Goal: Find specific page/section: Find specific page/section

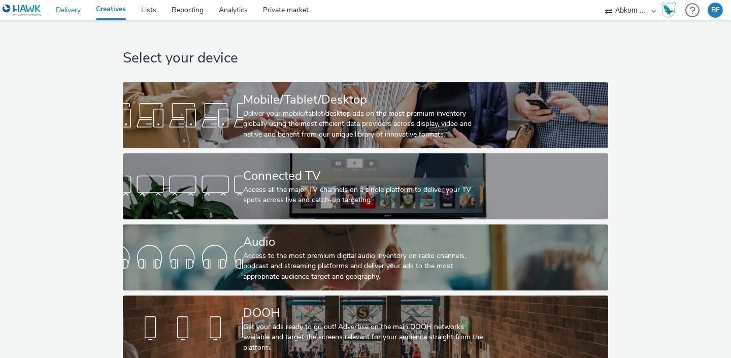
click at [53, 11] on link "Delivery" at bounding box center [68, 10] width 40 height 20
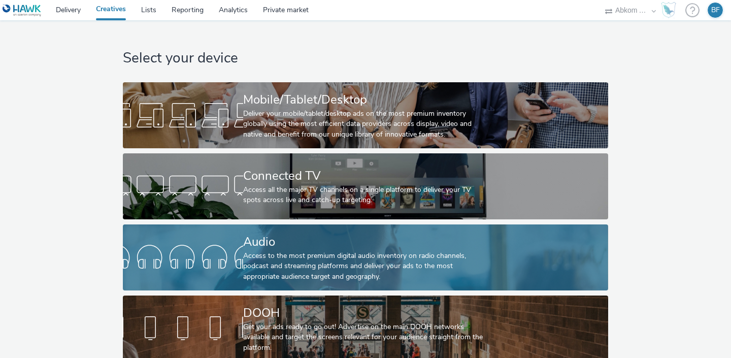
scroll to position [9, 0]
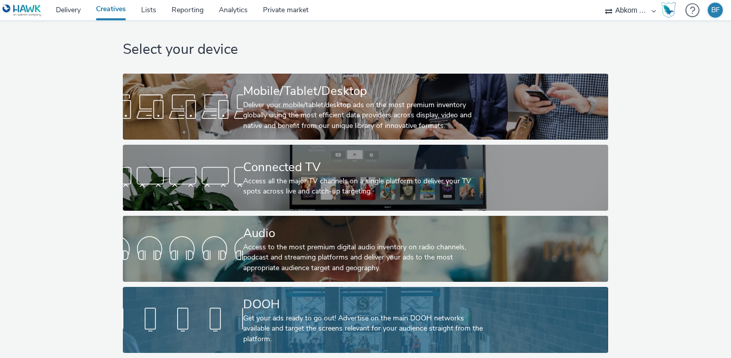
click at [294, 310] on div "DOOH" at bounding box center [363, 304] width 241 height 18
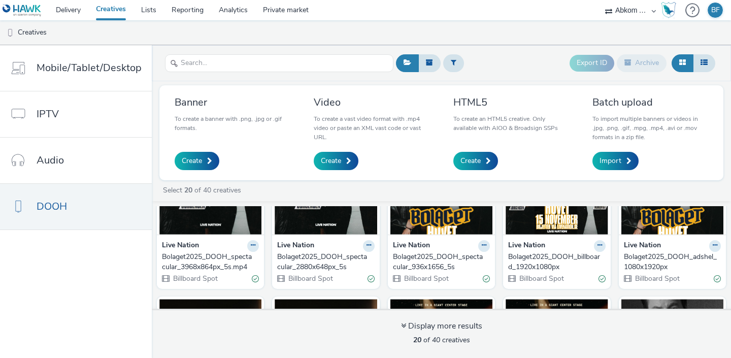
scroll to position [78, 0]
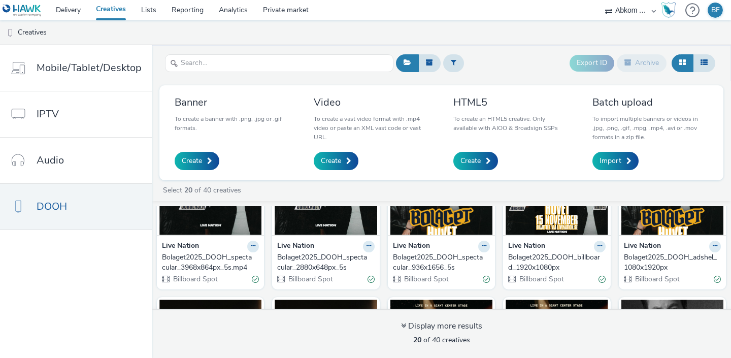
click at [660, 226] on img at bounding box center [672, 185] width 102 height 99
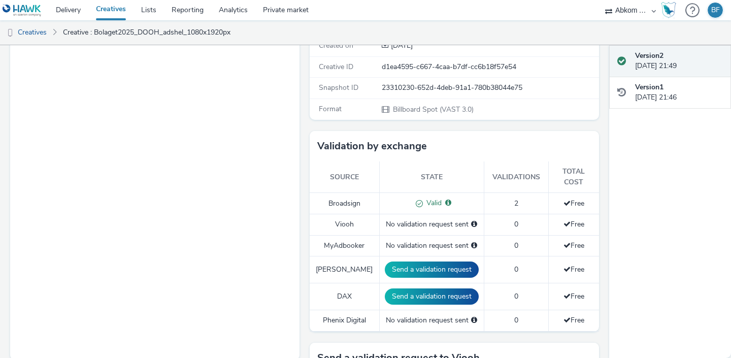
scroll to position [185, 0]
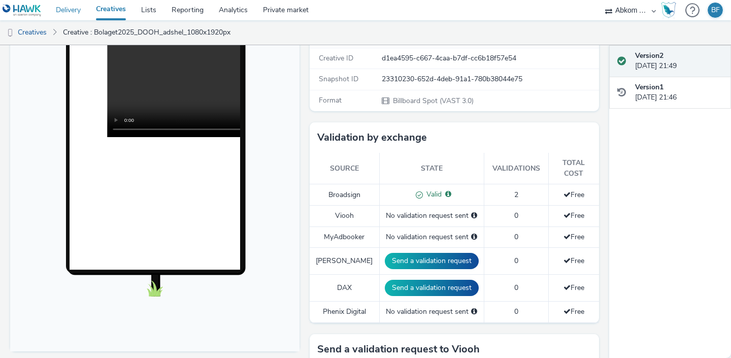
click at [69, 13] on link "Delivery" at bounding box center [68, 10] width 40 height 20
